Goal: Information Seeking & Learning: Learn about a topic

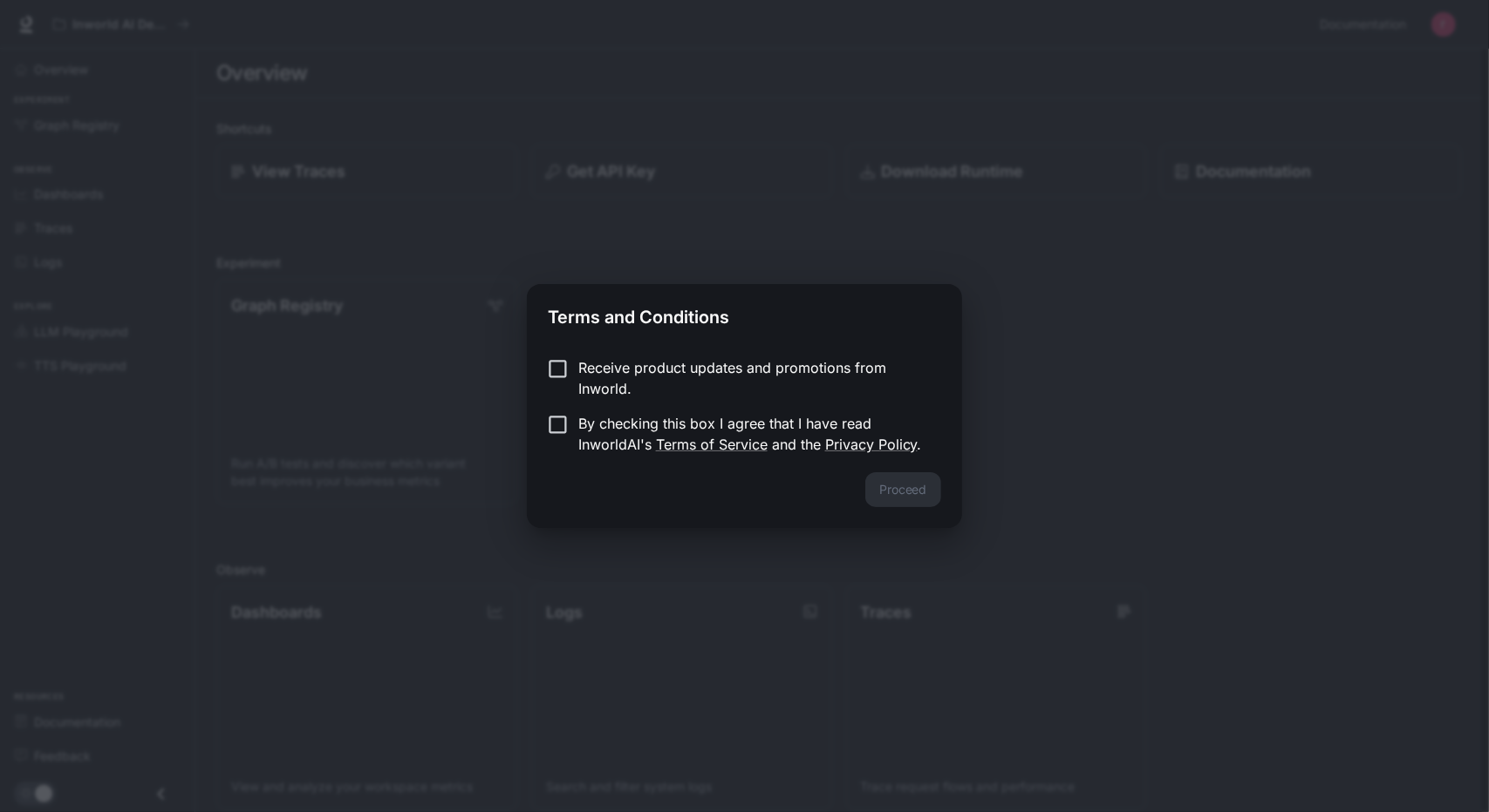
click at [990, 509] on div "Terms and Conditions Receive product updates and promotions from Inworld. By ch…" at bounding box center [744, 406] width 1489 height 812
click at [564, 407] on form "Receive product updates and promotions from Inworld. By checking this box I agr…" at bounding box center [744, 406] width 392 height 98
click at [928, 496] on button "Proceed" at bounding box center [903, 489] width 76 height 35
drag, startPoint x: 900, startPoint y: 482, endPoint x: 870, endPoint y: 479, distance: 30.1
click at [897, 482] on button "Proceed" at bounding box center [903, 489] width 76 height 35
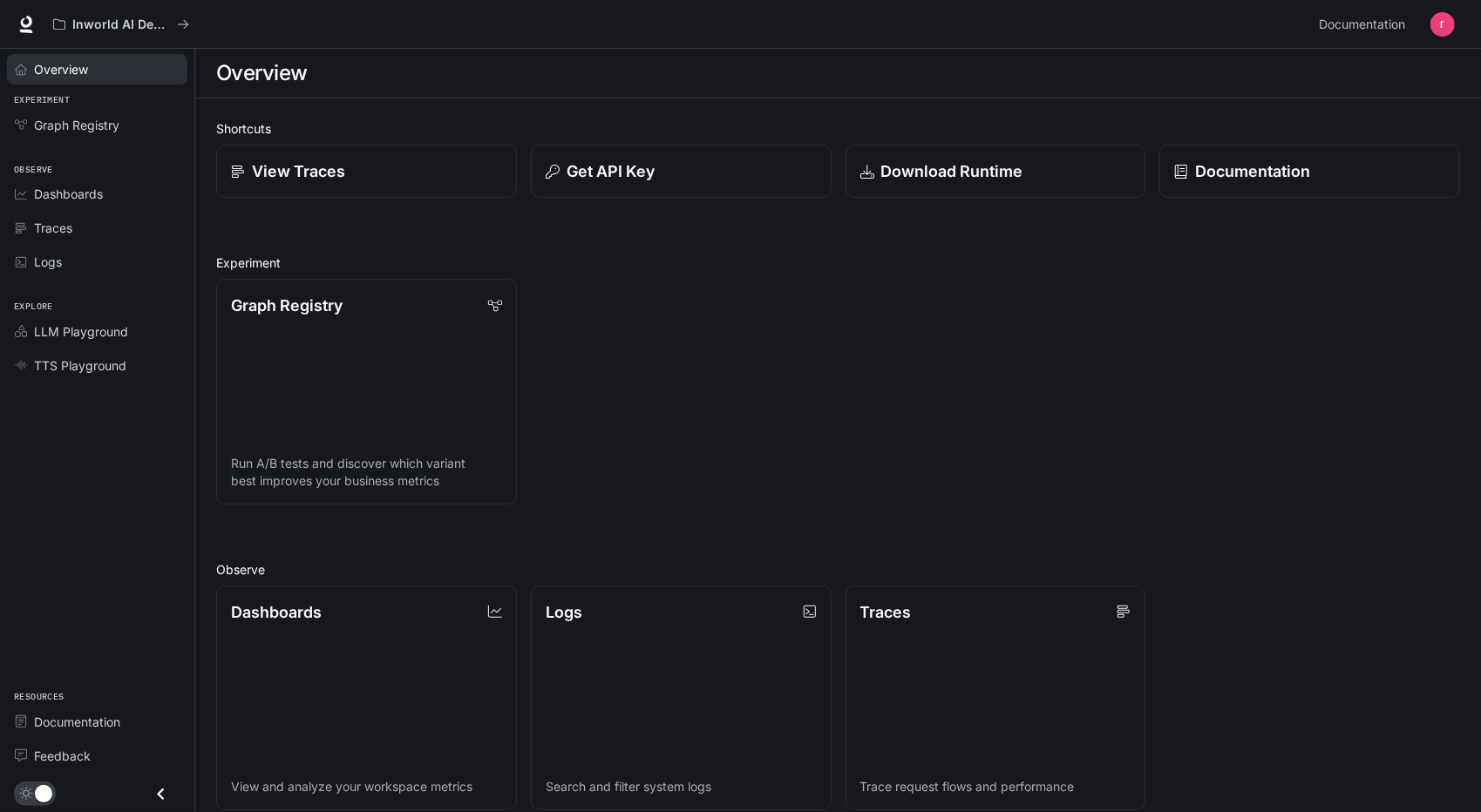
click at [46, 66] on span "Overview" at bounding box center [60, 69] width 54 height 18
click at [337, 392] on link "Graph Registry Run A/B tests and discover which variant best improves your busi…" at bounding box center [365, 392] width 303 height 228
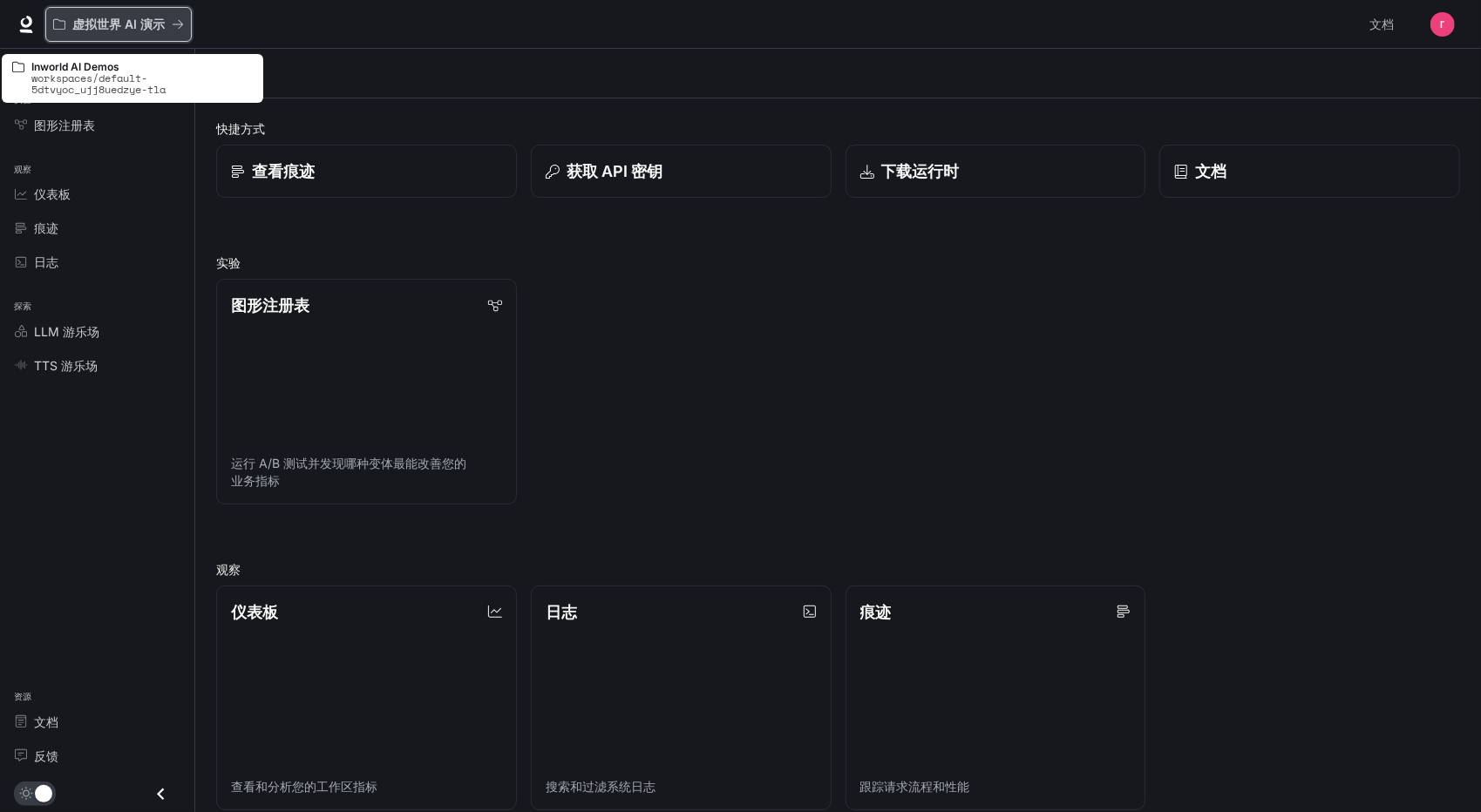
click at [168, 24] on div "虚拟世界 AI 演示" at bounding box center [112, 25] width 118 height 15
click at [178, 29] on icon "所有工作区" at bounding box center [177, 24] width 12 height 12
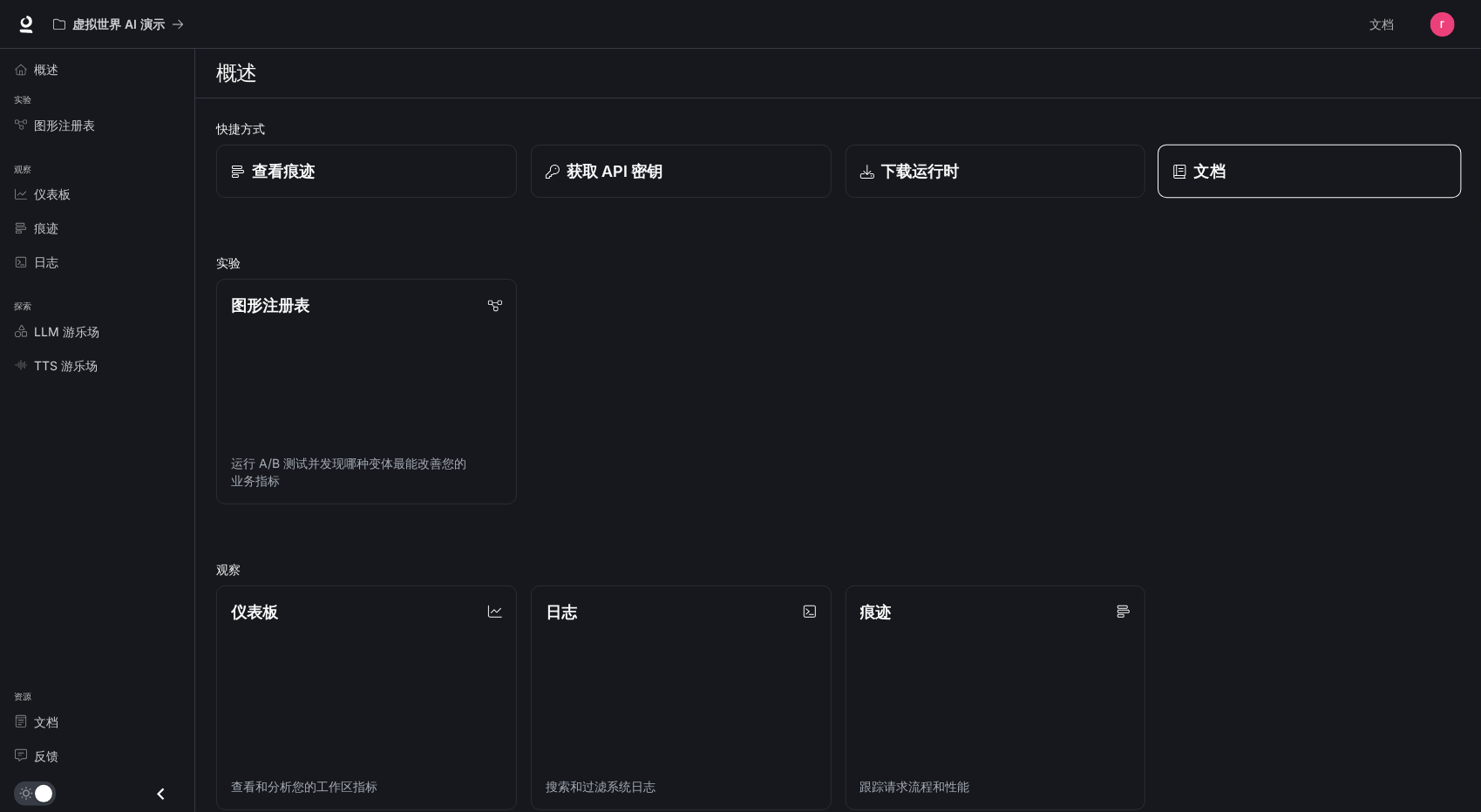
click at [1242, 190] on link "文档" at bounding box center [1310, 171] width 303 height 54
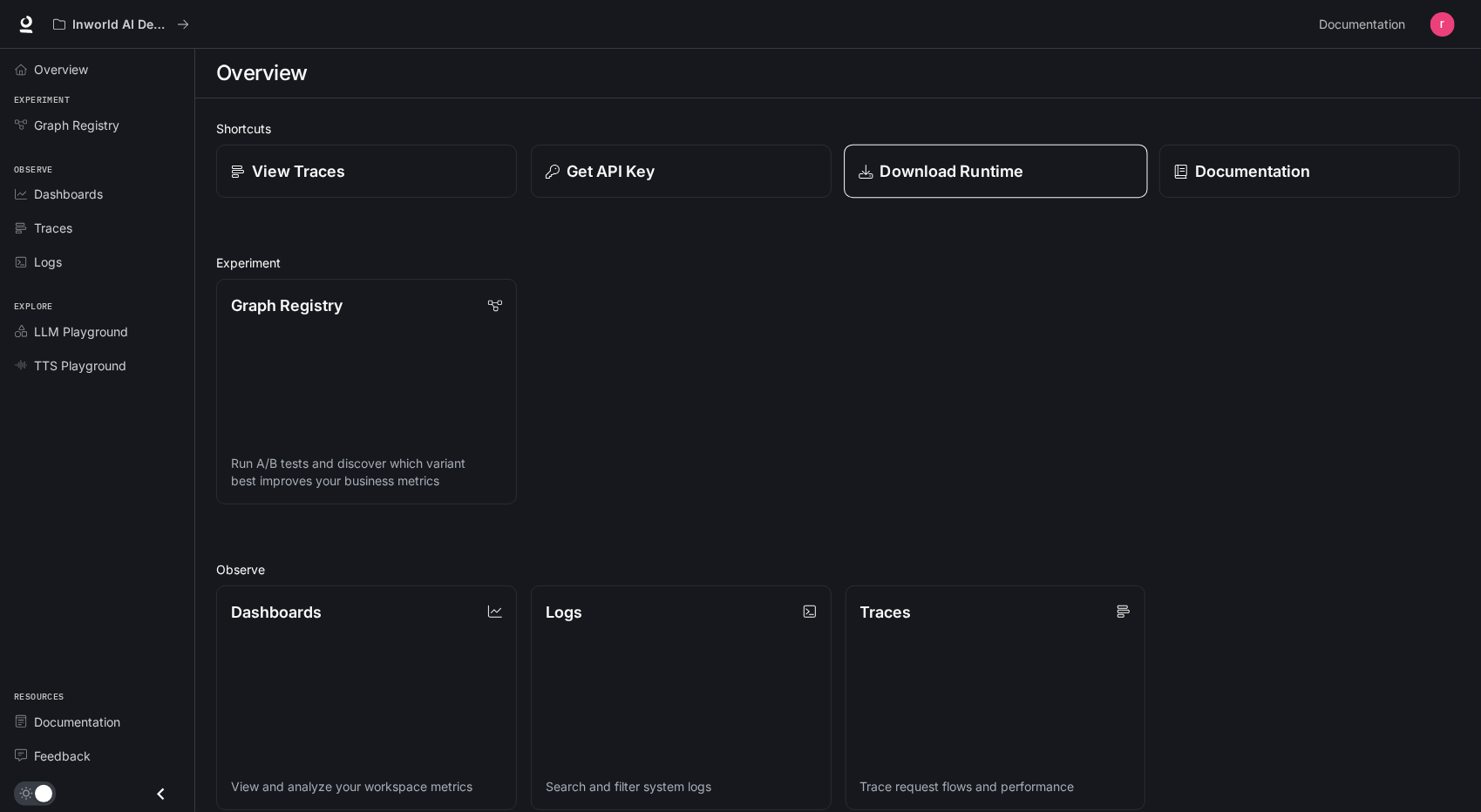
click at [993, 162] on p "Download Runtime" at bounding box center [951, 171] width 144 height 24
